Goal: Transaction & Acquisition: Obtain resource

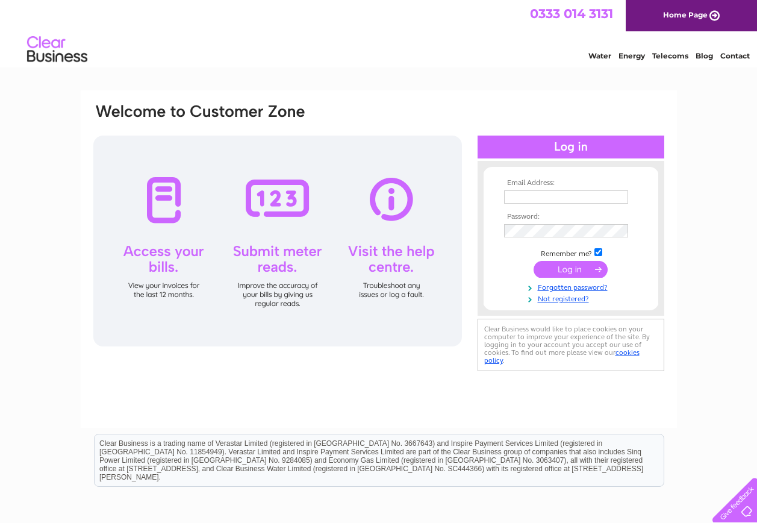
type input "angela@scotmas.com"
click at [576, 266] on input "submit" at bounding box center [571, 269] width 74 height 17
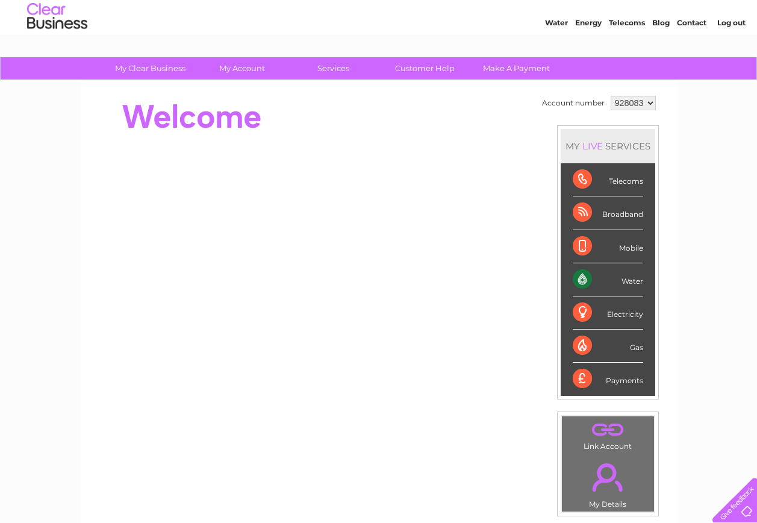
scroll to position [10, 0]
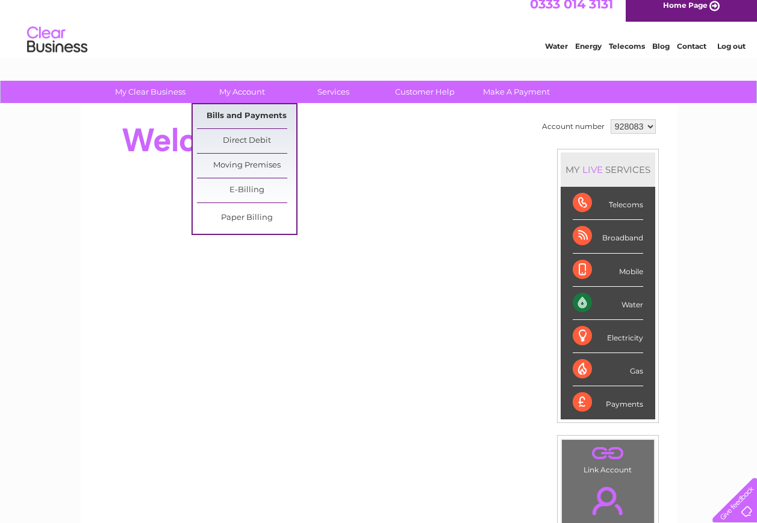
click at [256, 115] on link "Bills and Payments" at bounding box center [246, 116] width 99 height 24
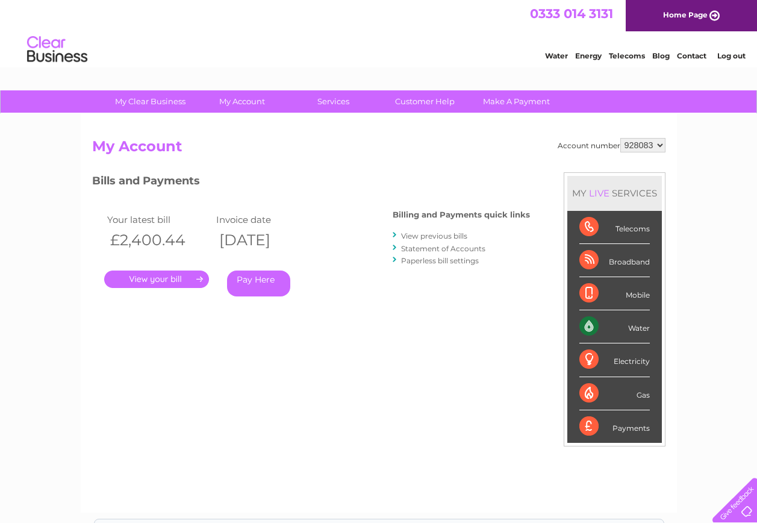
click at [167, 275] on link "." at bounding box center [156, 278] width 105 height 17
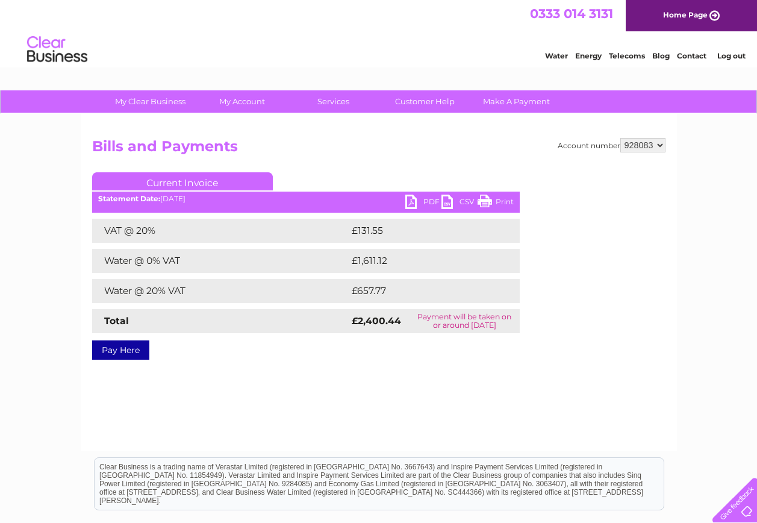
click at [411, 199] on link "PDF" at bounding box center [423, 203] width 36 height 17
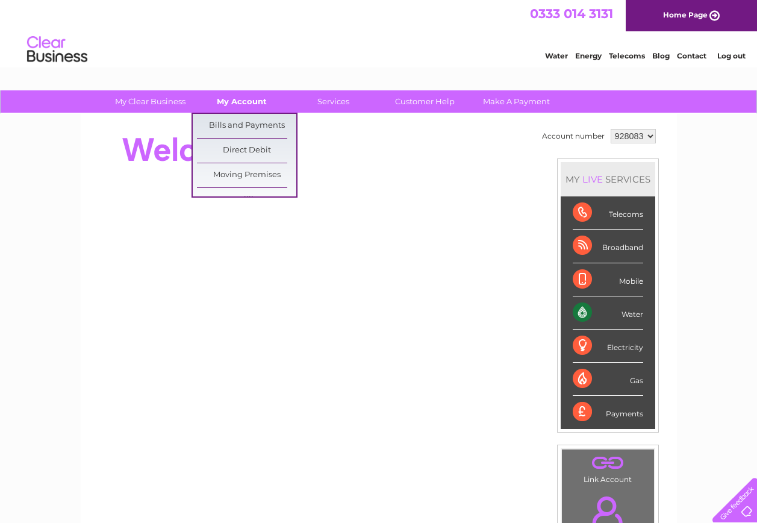
click at [233, 100] on link "My Account" at bounding box center [241, 101] width 99 height 22
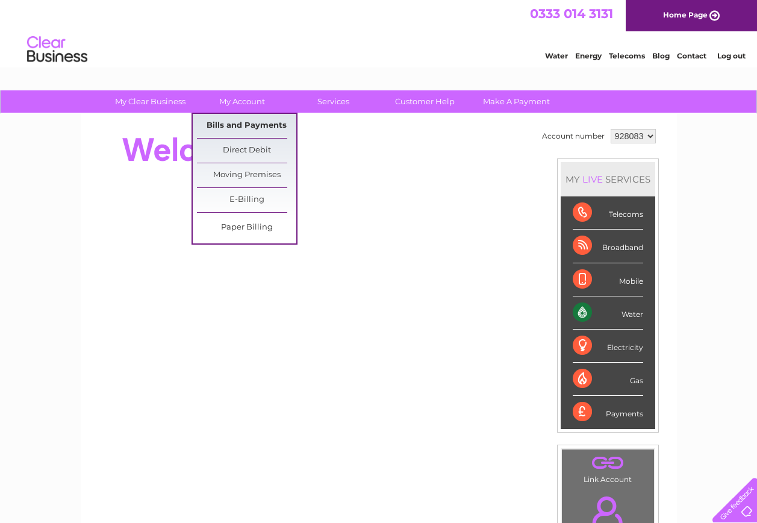
click at [240, 126] on link "Bills and Payments" at bounding box center [246, 126] width 99 height 24
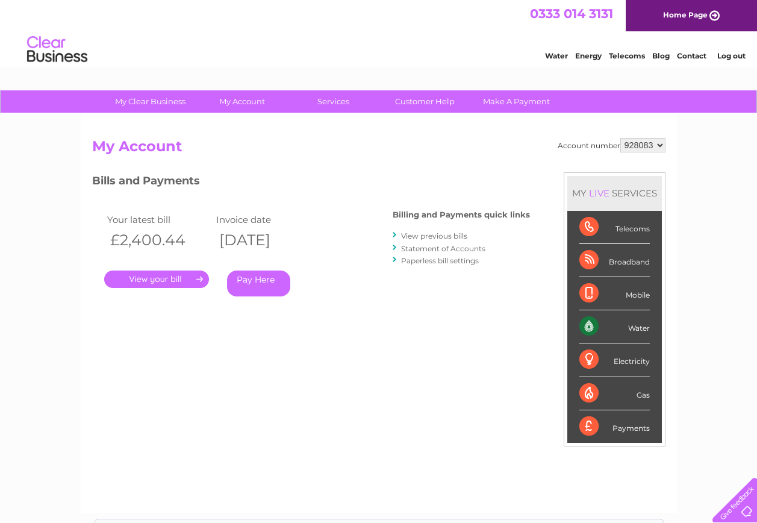
click at [169, 277] on link "." at bounding box center [156, 278] width 105 height 17
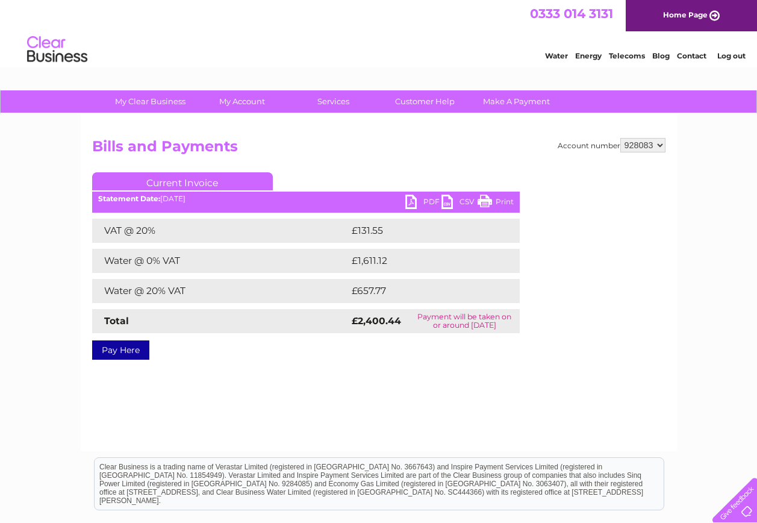
click at [732, 56] on link "Log out" at bounding box center [731, 55] width 28 height 9
